Goal: Navigation & Orientation: Go to known website

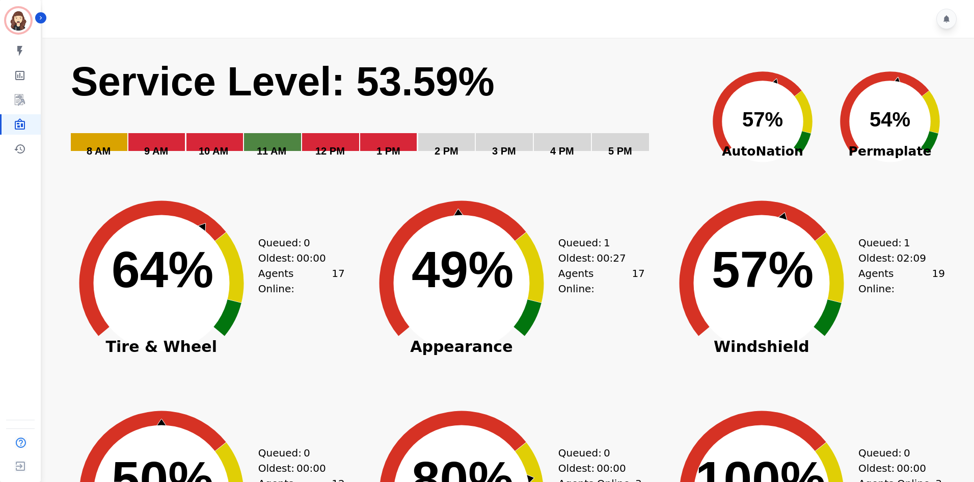
scroll to position [68, 0]
